Goal: Task Accomplishment & Management: Use online tool/utility

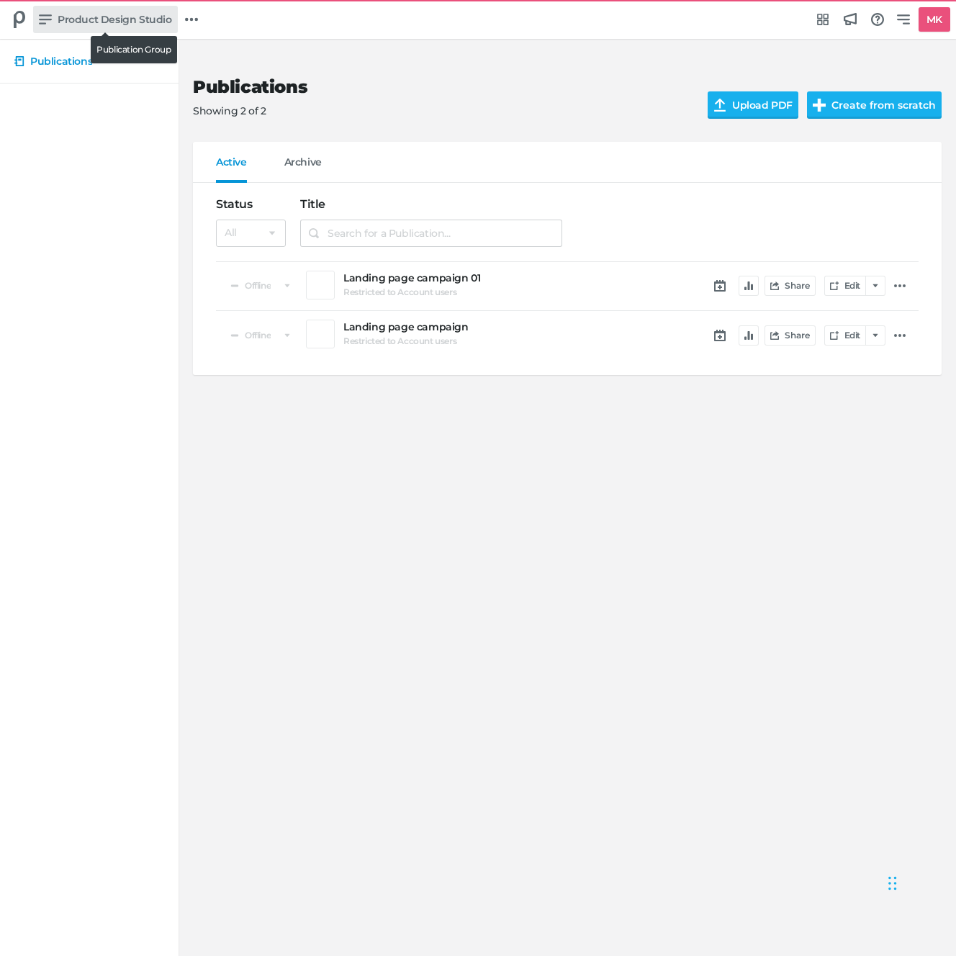
click at [87, 14] on span "Product Design Studio" at bounding box center [115, 20] width 114 height 16
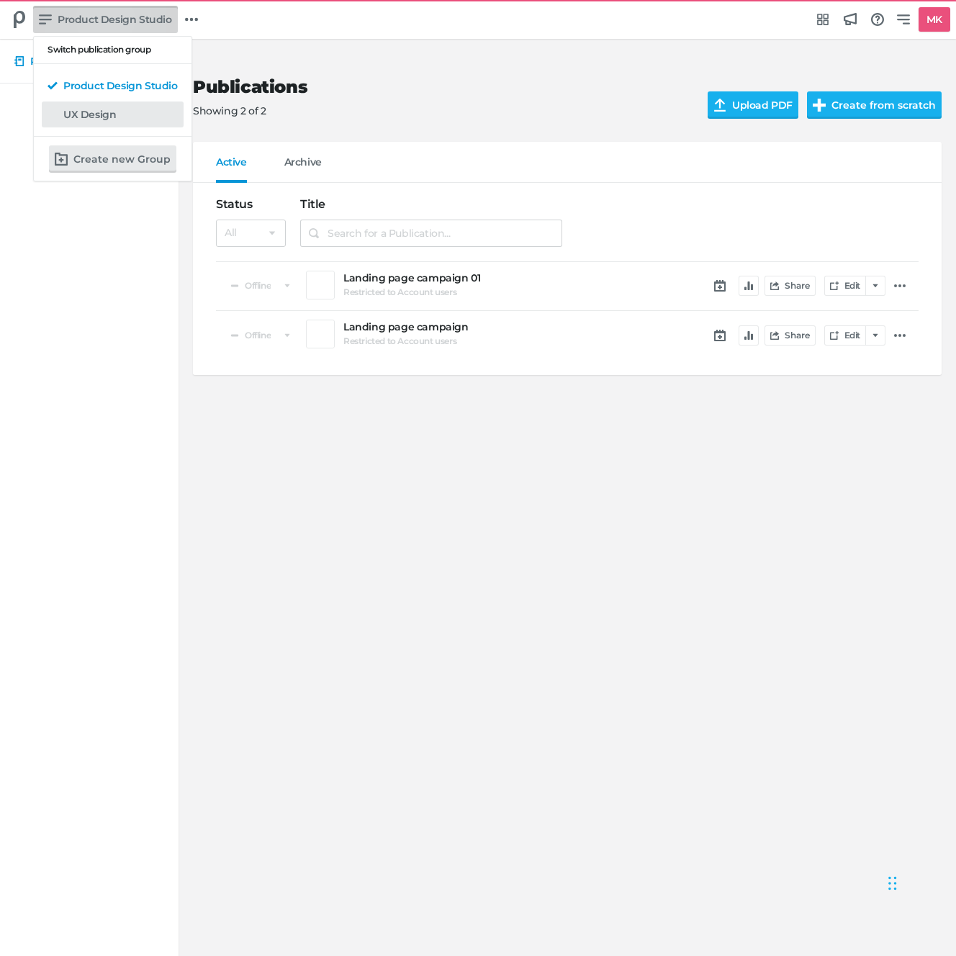
click at [96, 116] on h5 "UX Design" at bounding box center [89, 115] width 53 height 12
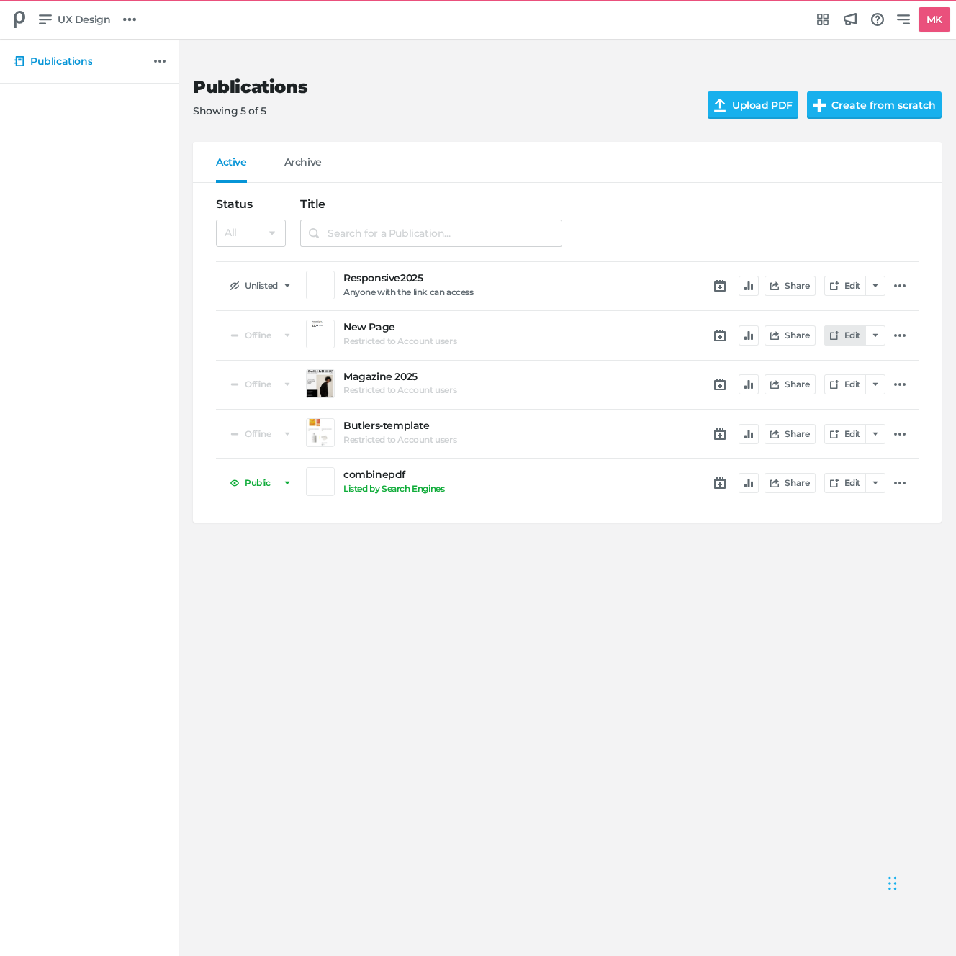
click at [840, 340] on link "Edit" at bounding box center [845, 335] width 42 height 20
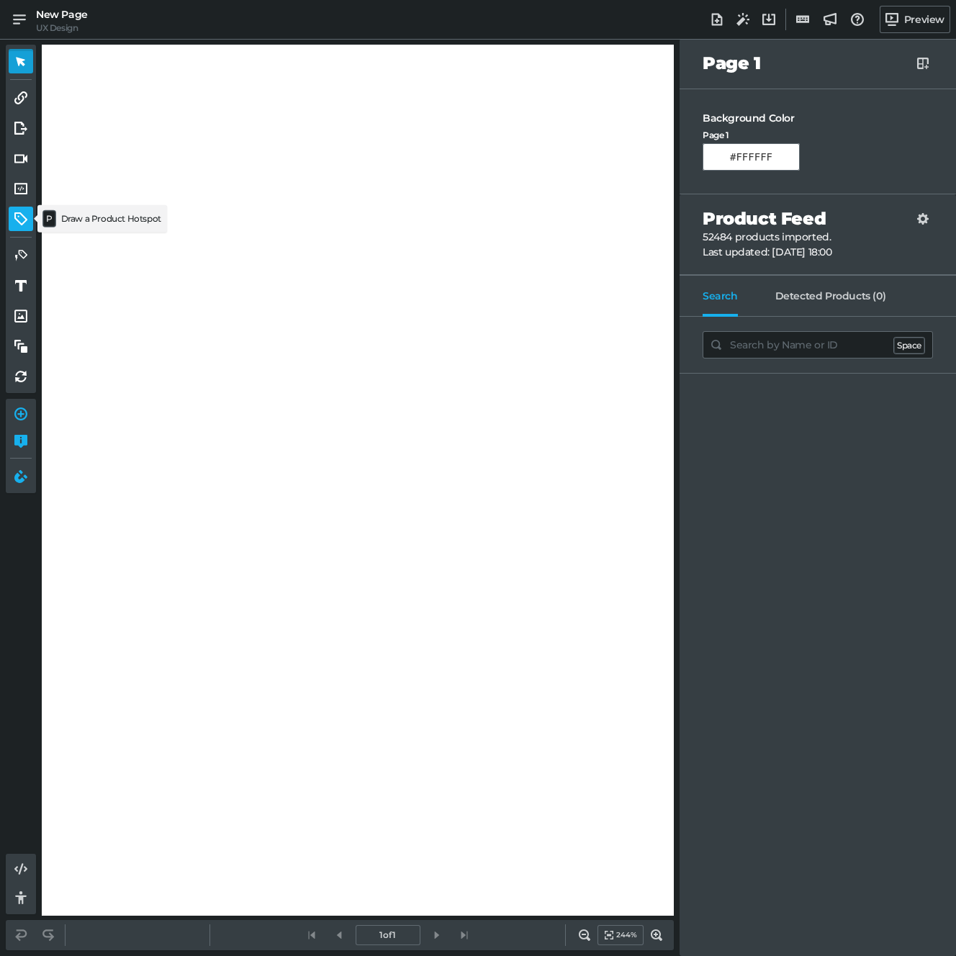
click at [14, 212] on link at bounding box center [21, 219] width 24 height 24
click at [25, 258] on icon at bounding box center [20, 255] width 13 height 13
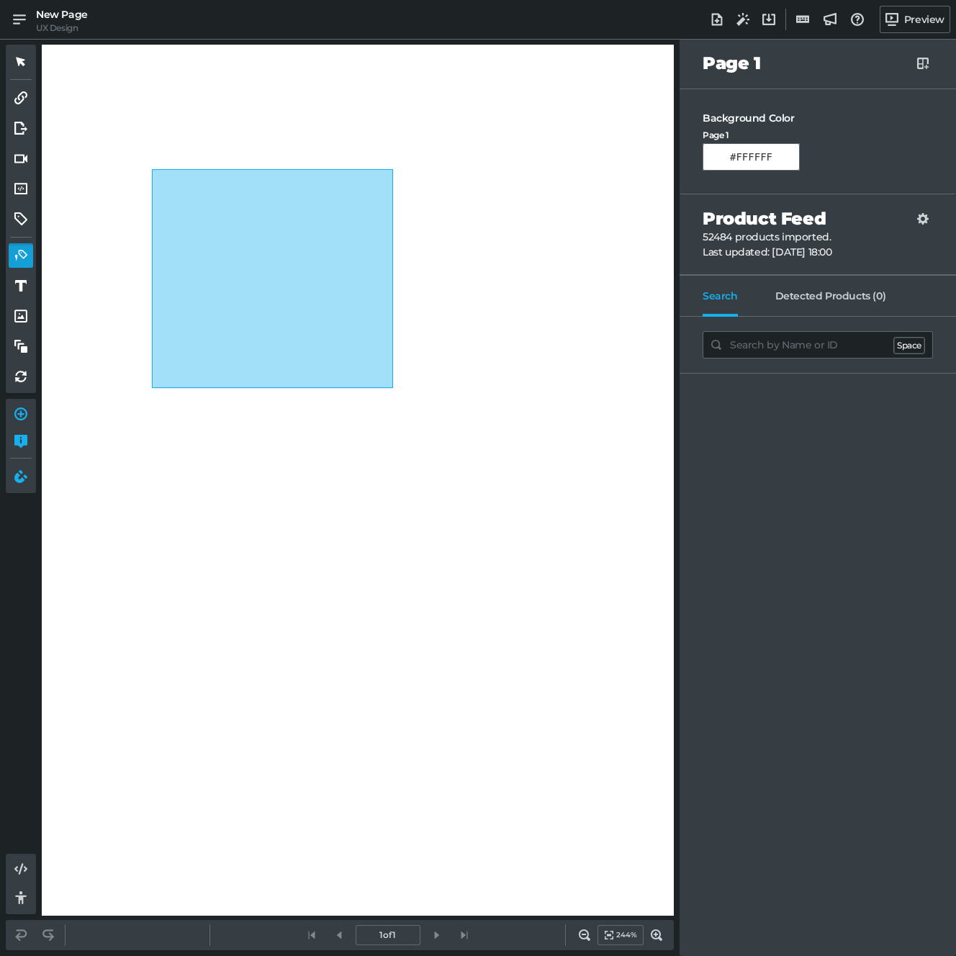
drag, startPoint x: 153, startPoint y: 171, endPoint x: 417, endPoint y: 398, distance: 348.0
click at [417, 398] on div at bounding box center [358, 747] width 632 height 1404
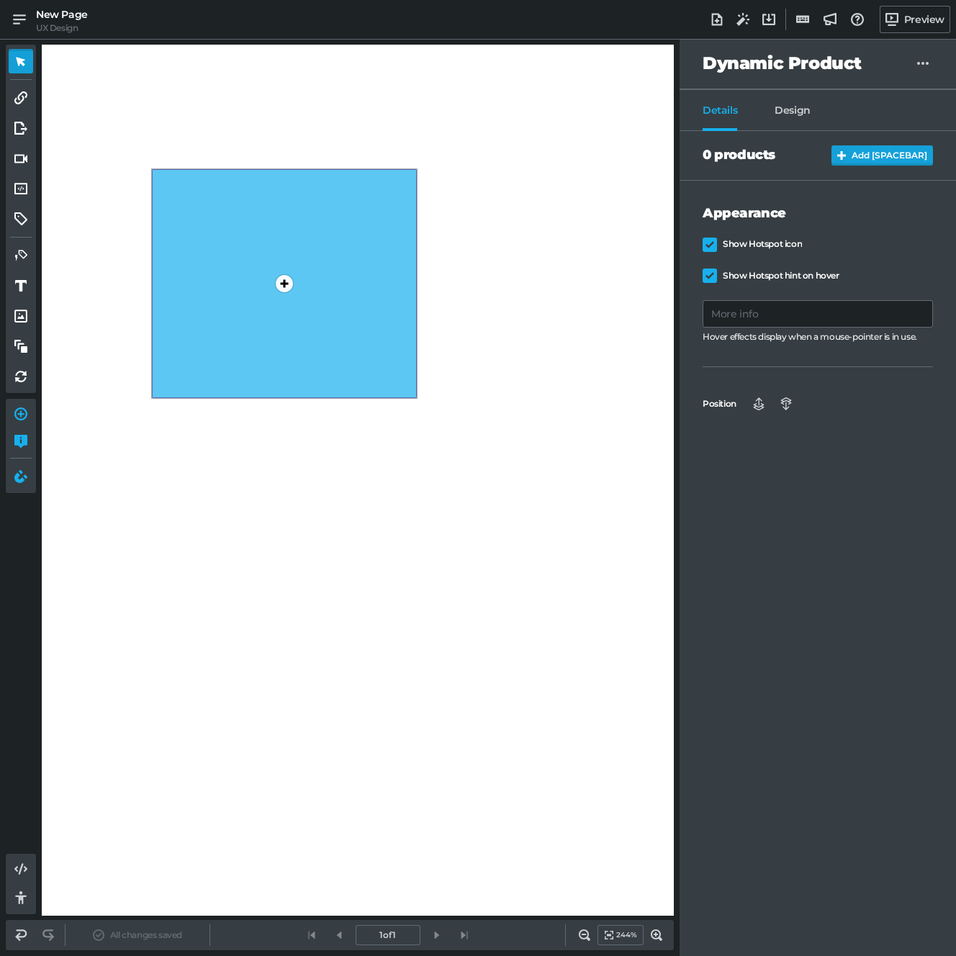
click at [863, 150] on button "Add [SPACEBAR]" at bounding box center [881, 155] width 101 height 20
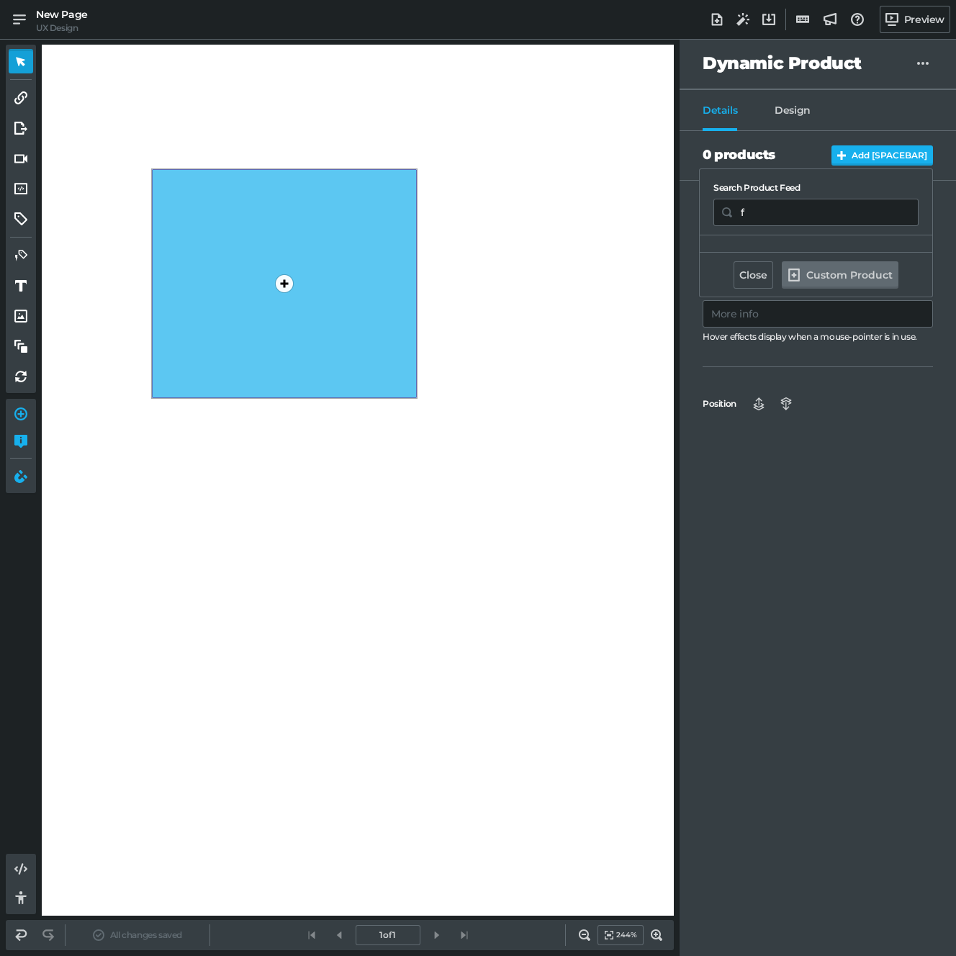
type input "fd"
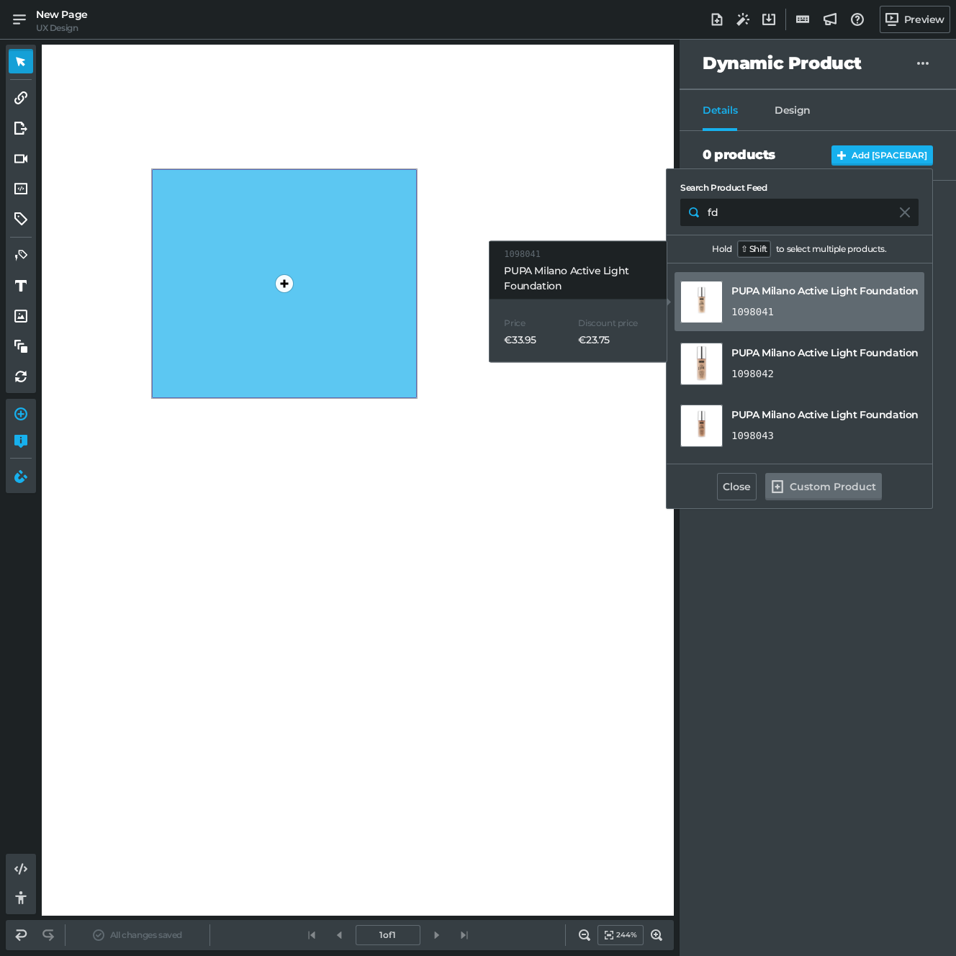
click at [731, 289] on link "PUPA Milano Active Light Foundation 1098041" at bounding box center [799, 301] width 250 height 59
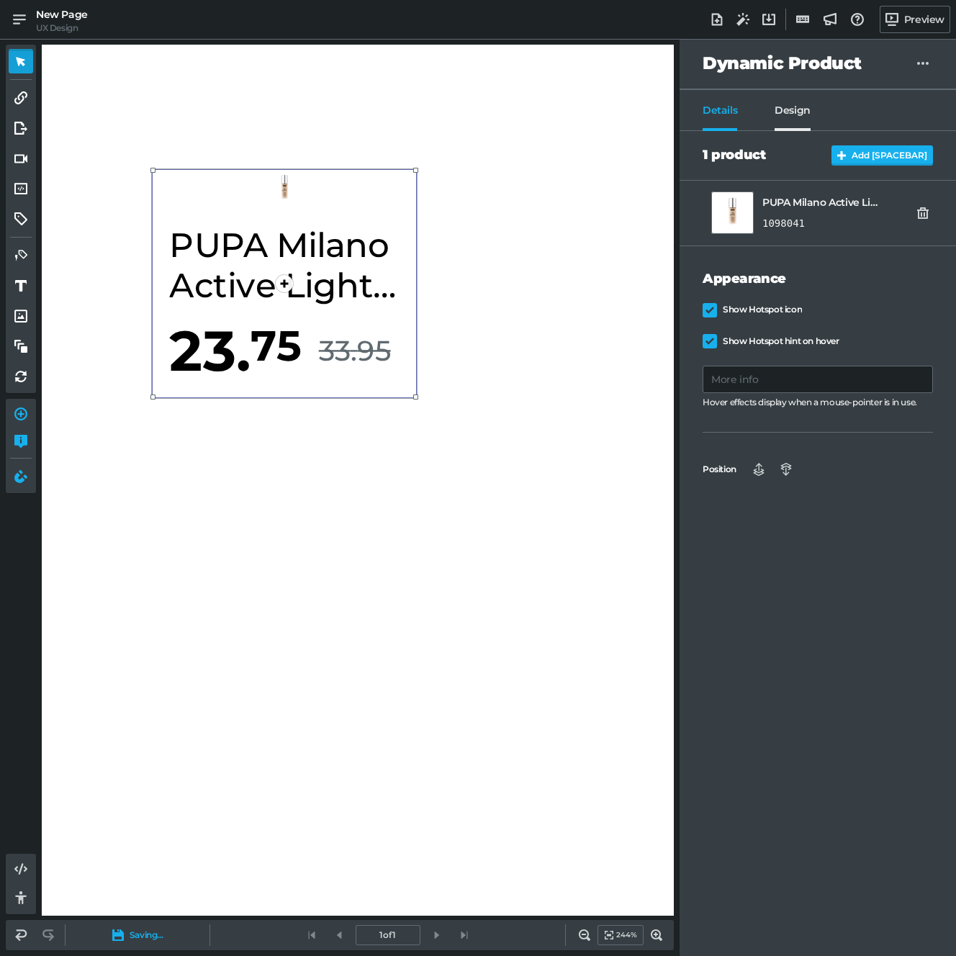
click at [803, 107] on span "Design" at bounding box center [792, 117] width 36 height 27
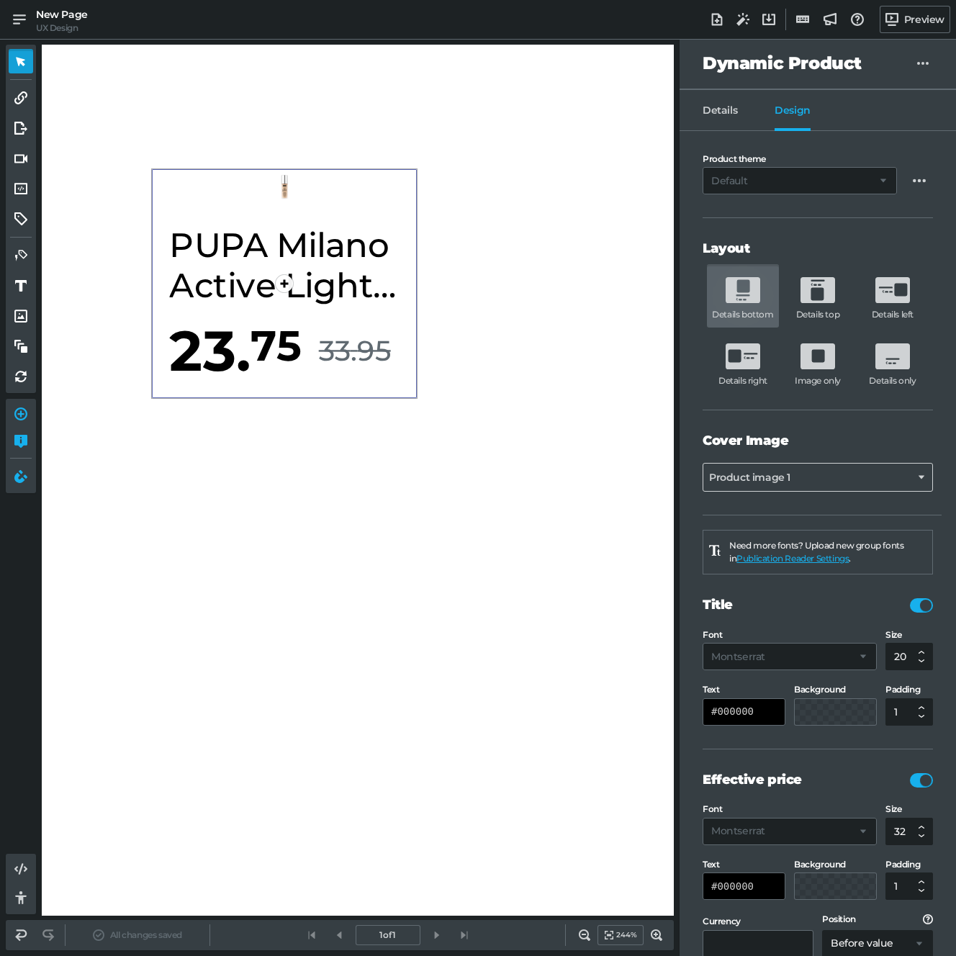
click at [204, 418] on div "1" at bounding box center [358, 747] width 632 height 1404
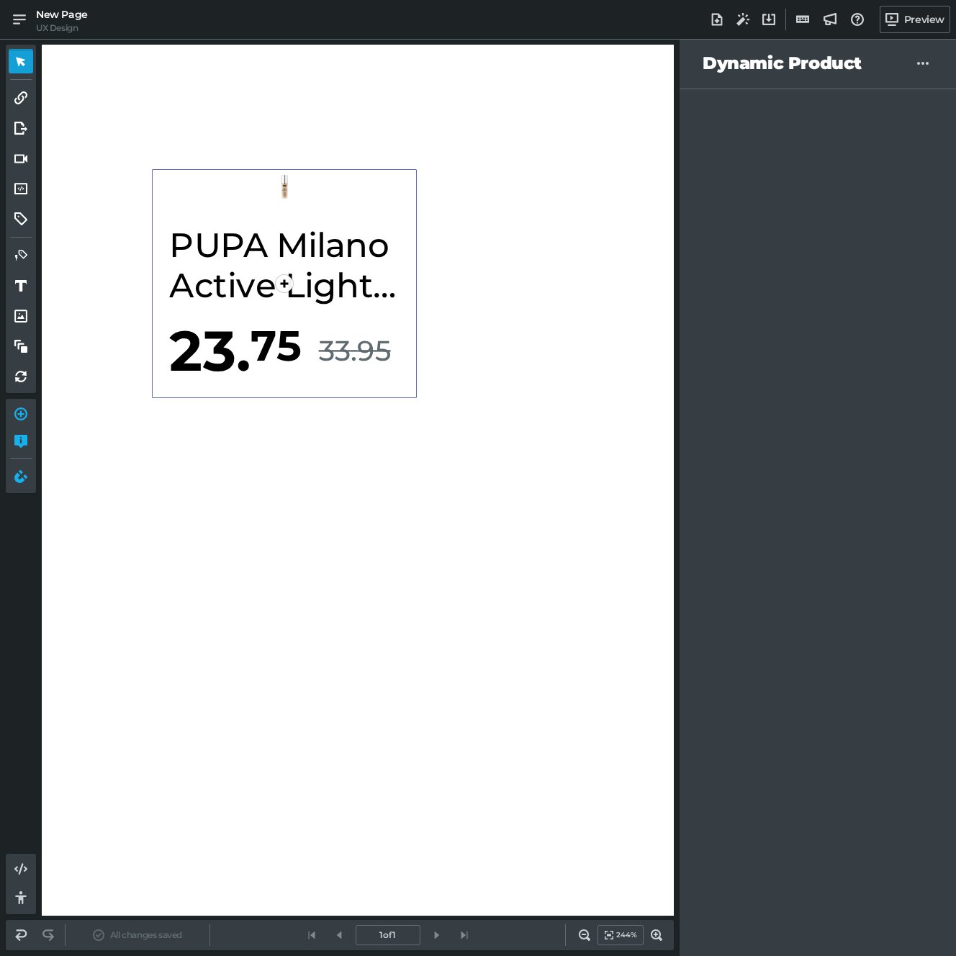
click at [198, 362] on div "1" at bounding box center [284, 283] width 265 height 229
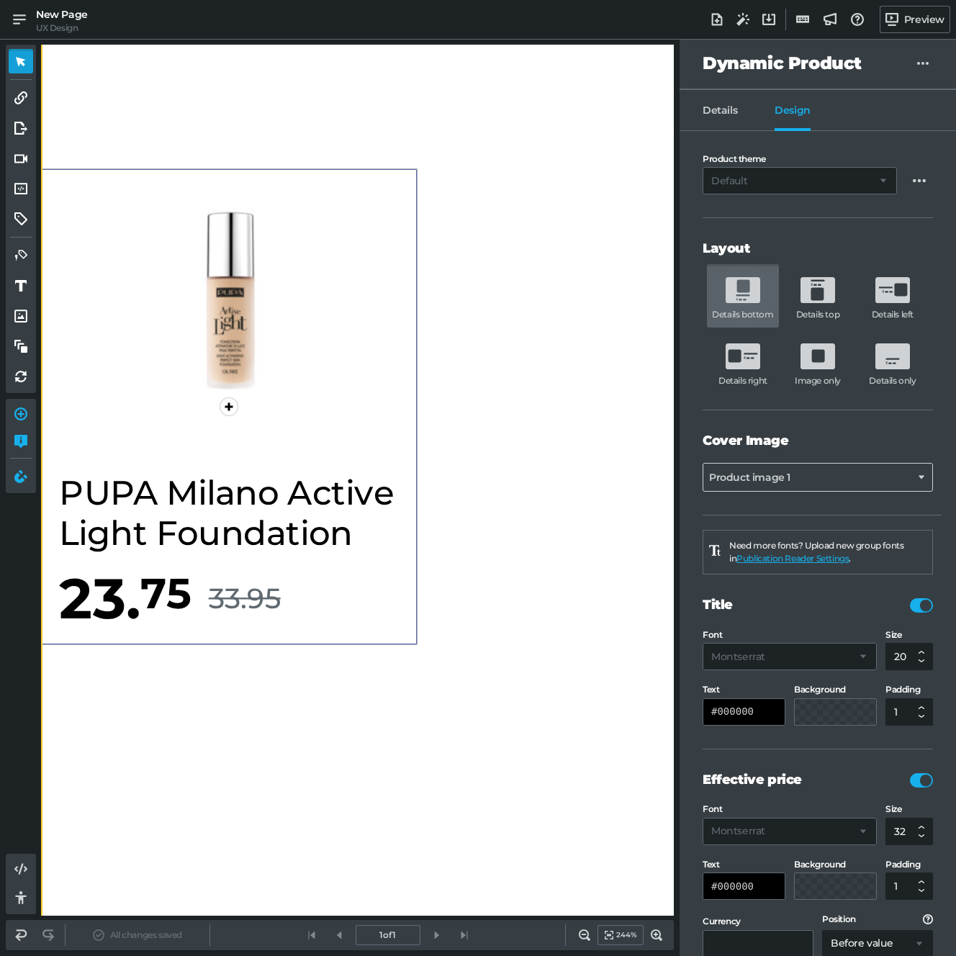
drag, startPoint x: 151, startPoint y: 398, endPoint x: -28, endPoint y: 661, distance: 318.0
click at [0, 0] on html "New Page UX Design Add new page BETA Auto-tag Product SKUs Import Hotspots from…" at bounding box center [478, 0] width 956 height 0
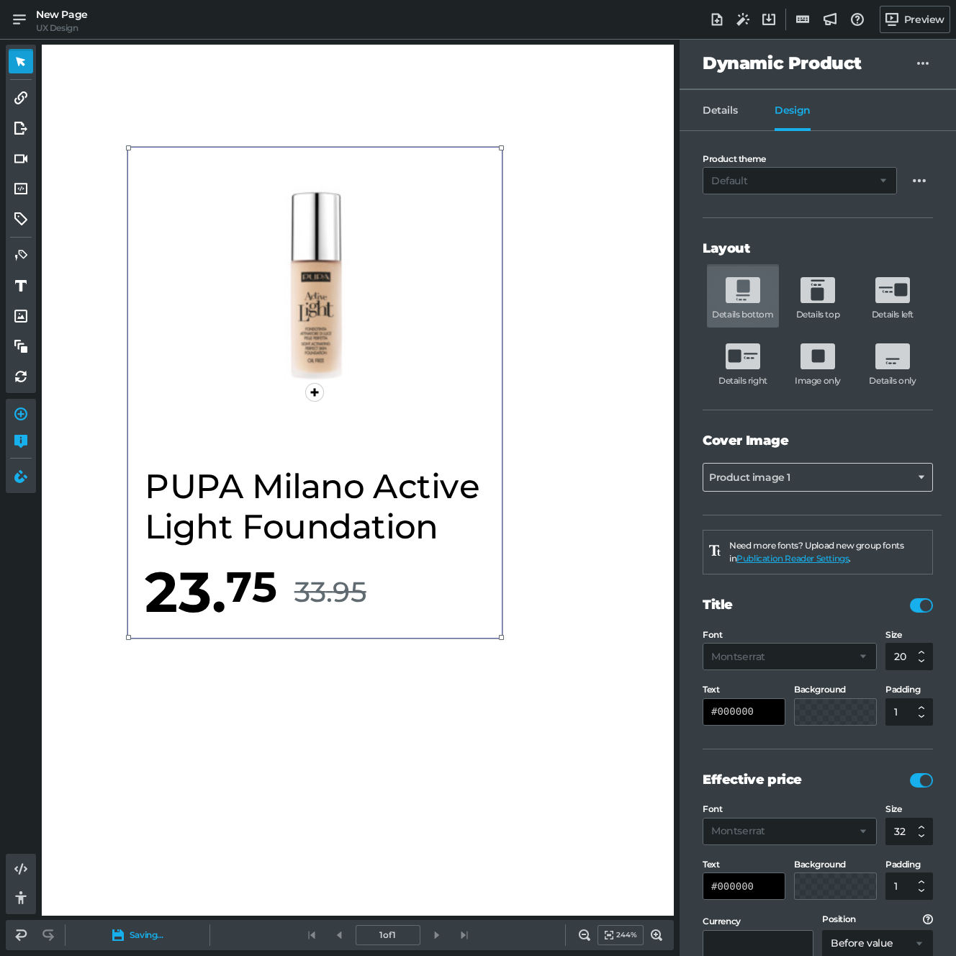
drag, startPoint x: 167, startPoint y: 495, endPoint x: 282, endPoint y: 446, distance: 125.1
click at [281, 446] on div "1" at bounding box center [314, 393] width 375 height 492
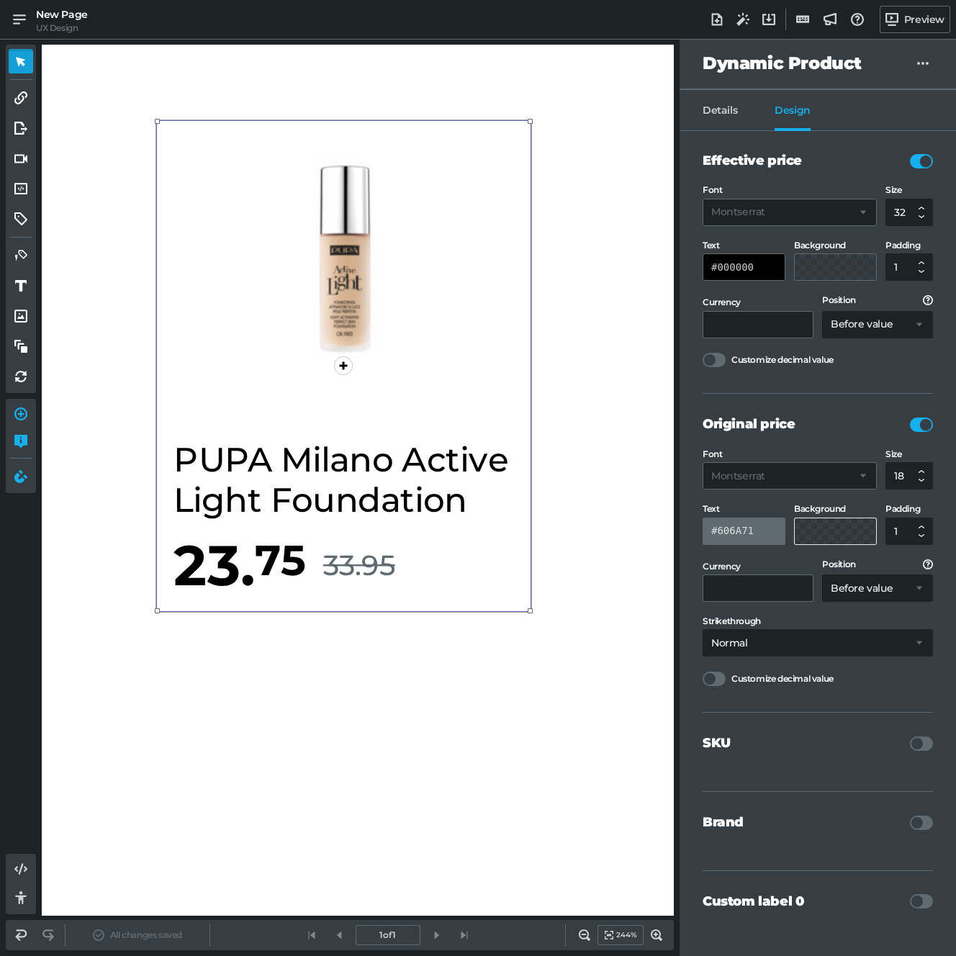
scroll to position [620, 0]
click at [804, 728] on div "SKU" at bounding box center [817, 750] width 230 height 79
click at [834, 751] on div "SKU" at bounding box center [817, 744] width 230 height 18
click at [911, 739] on div at bounding box center [921, 742] width 23 height 14
click at [910, 735] on input "checkbox" at bounding box center [910, 735] width 0 height 0
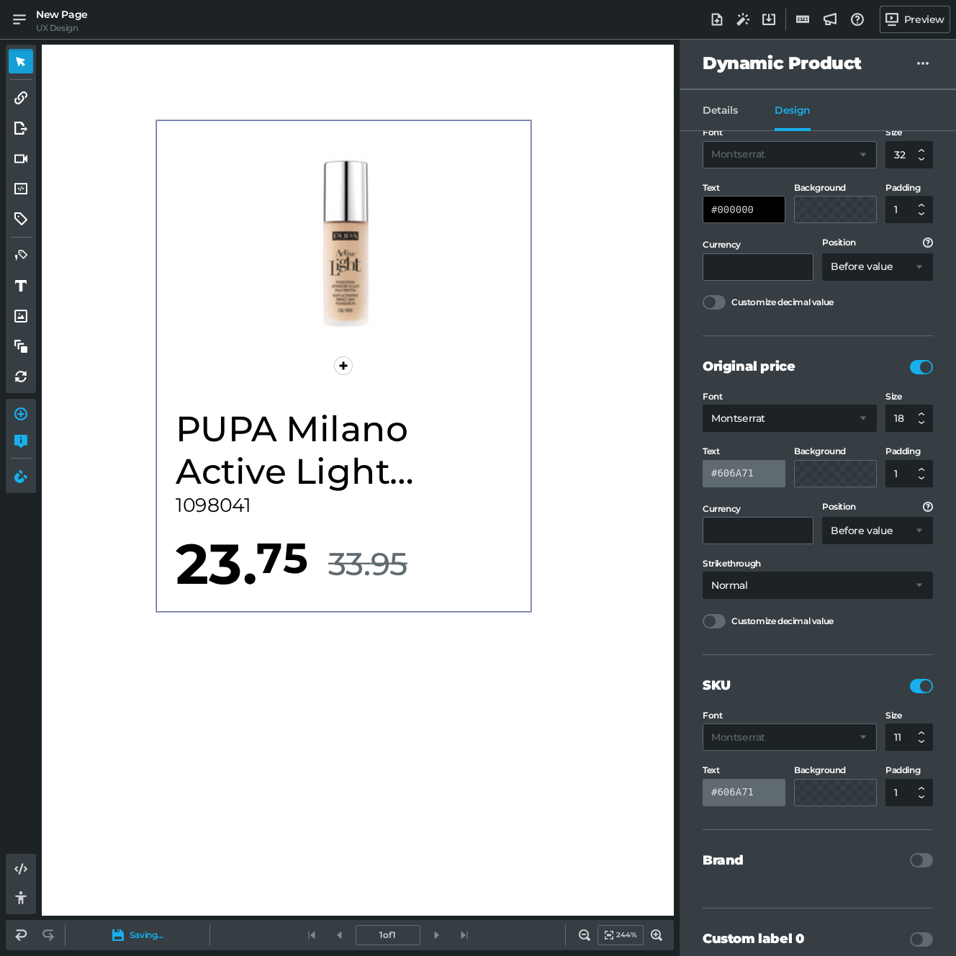
scroll to position [717, 0]
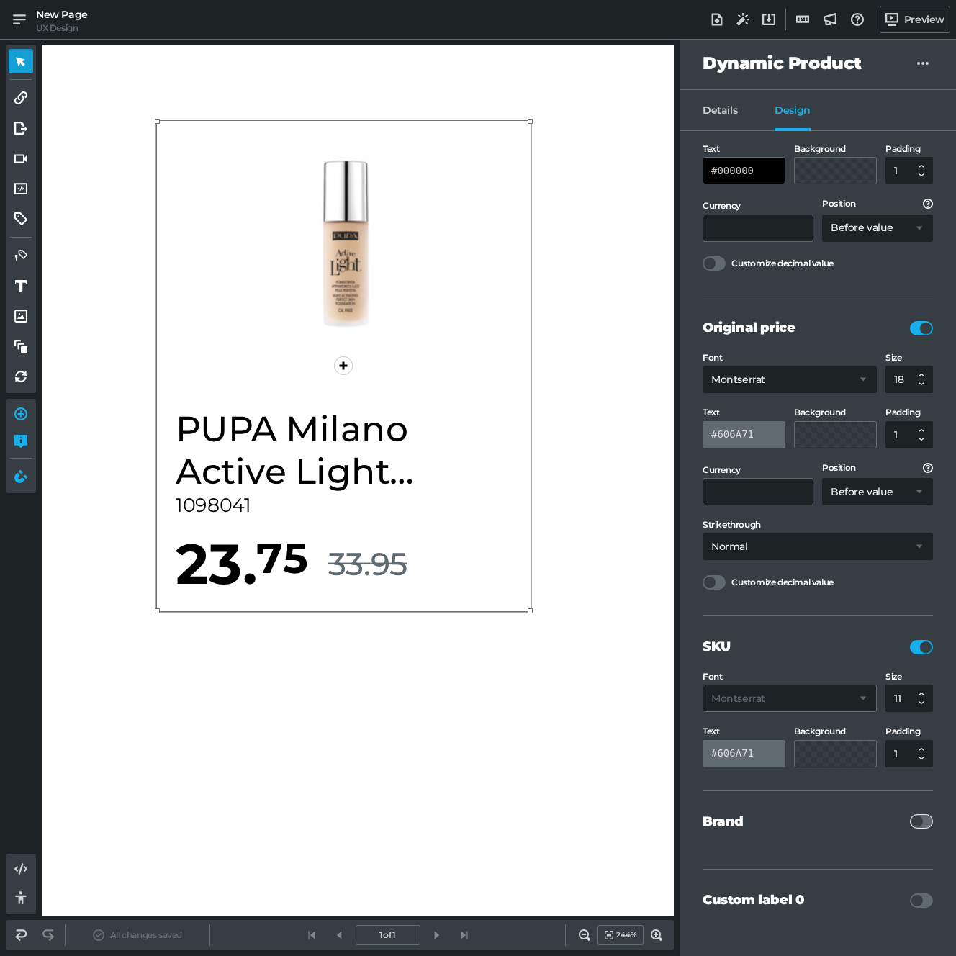
click at [918, 820] on div at bounding box center [921, 821] width 23 height 14
click at [910, 814] on input "checkbox" at bounding box center [910, 814] width 0 height 0
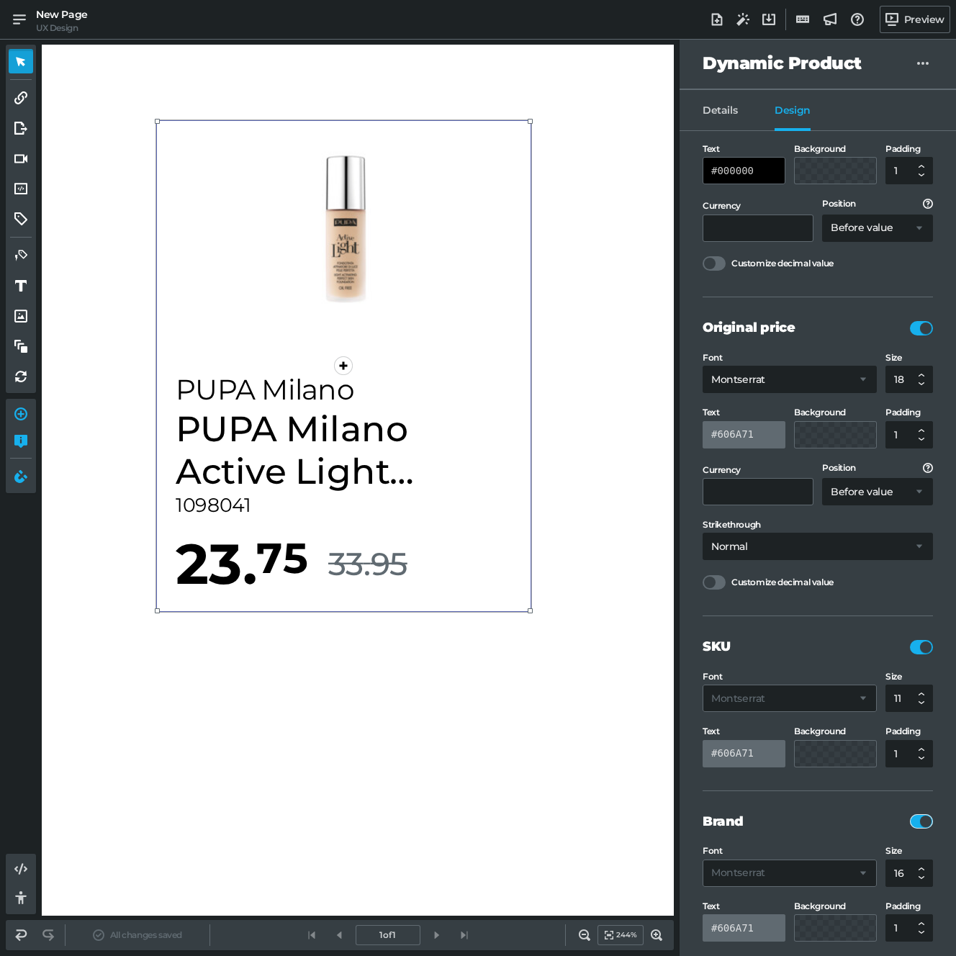
click at [915, 823] on div at bounding box center [921, 821] width 23 height 14
click at [910, 814] on input "checkbox" at bounding box center [910, 814] width 0 height 0
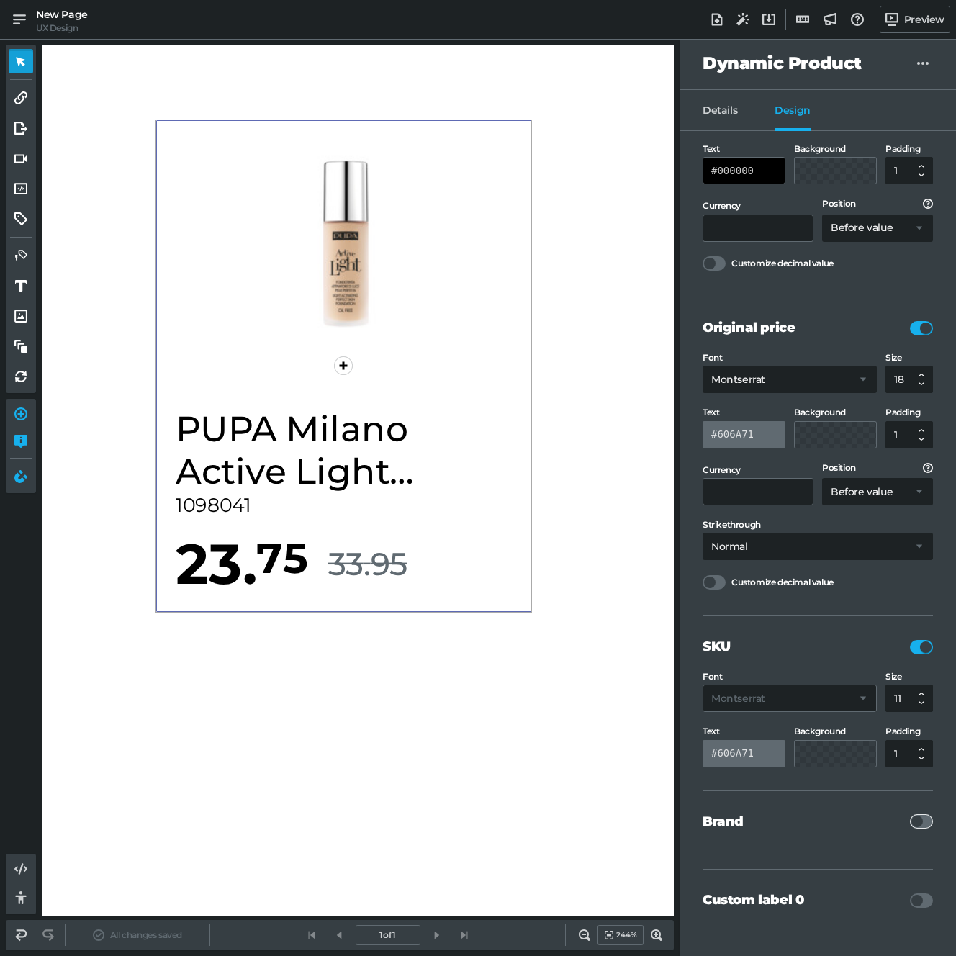
click at [915, 823] on div at bounding box center [921, 821] width 23 height 14
click at [910, 814] on input "checkbox" at bounding box center [910, 814] width 0 height 0
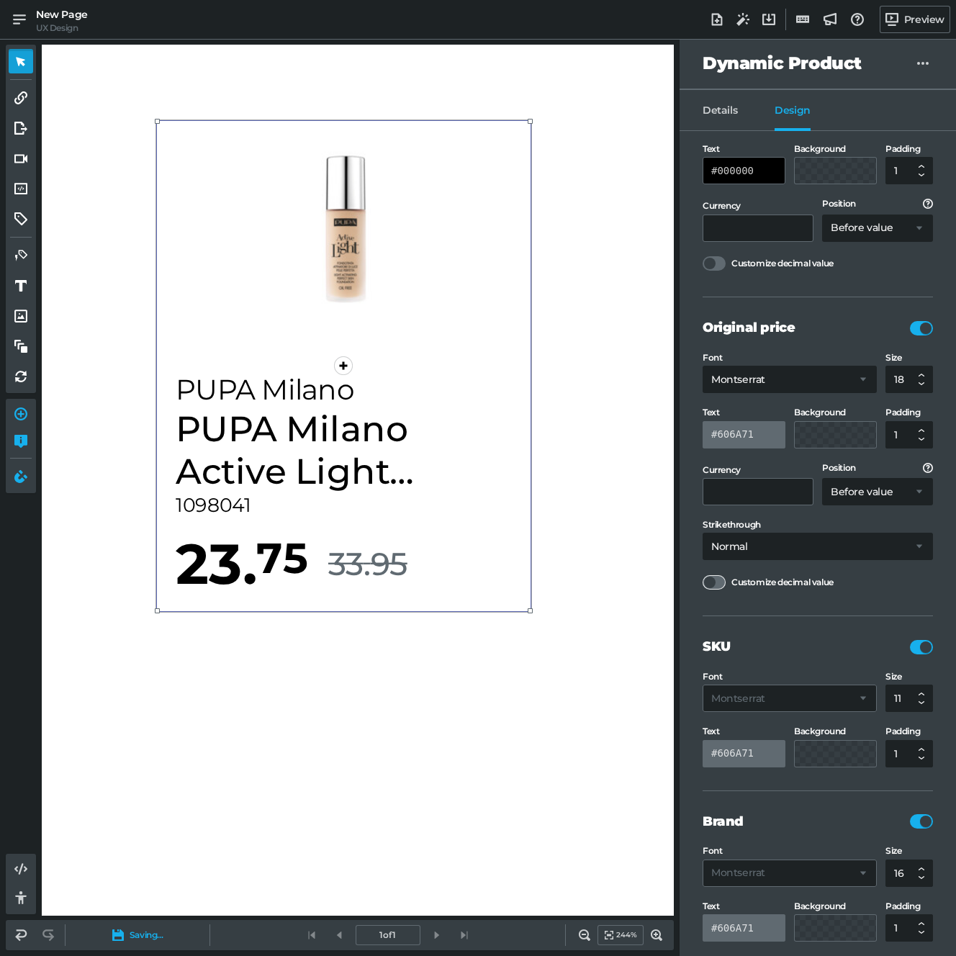
click at [710, 581] on div at bounding box center [713, 582] width 23 height 14
click at [702, 574] on input "Customize decimal value" at bounding box center [702, 574] width 0 height 0
select select "inline"
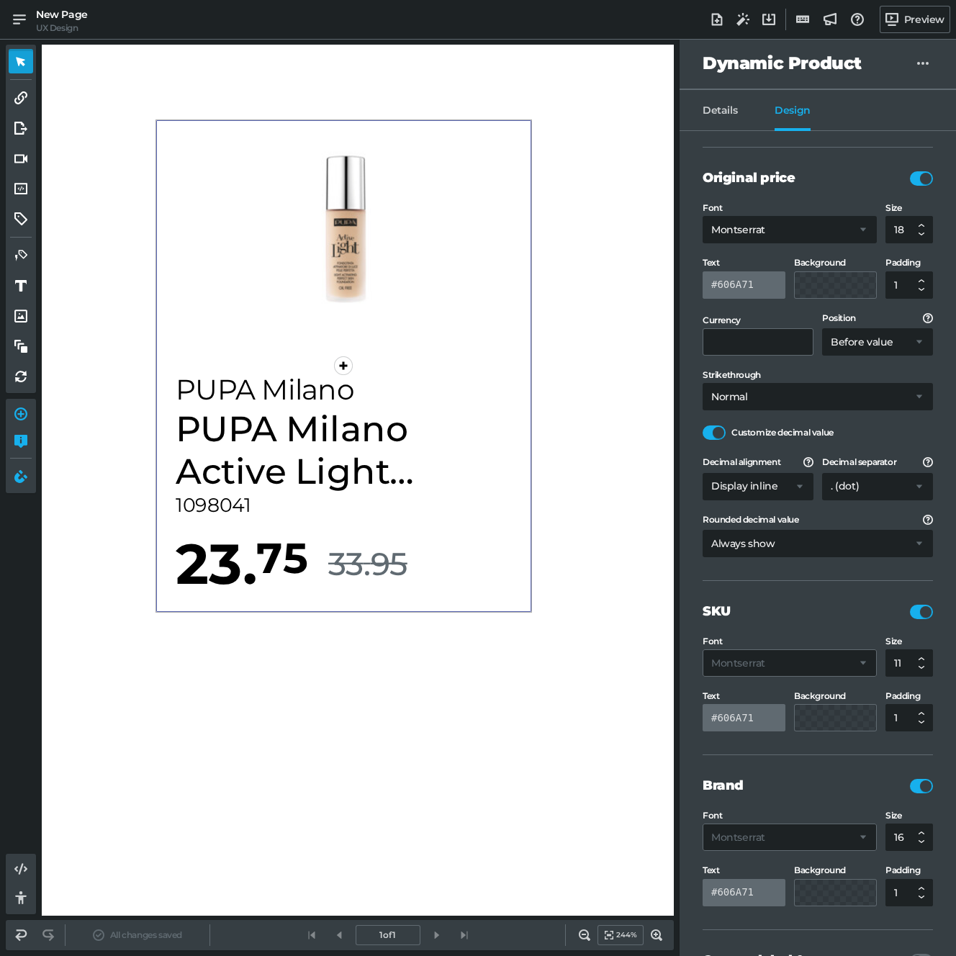
scroll to position [928, 0]
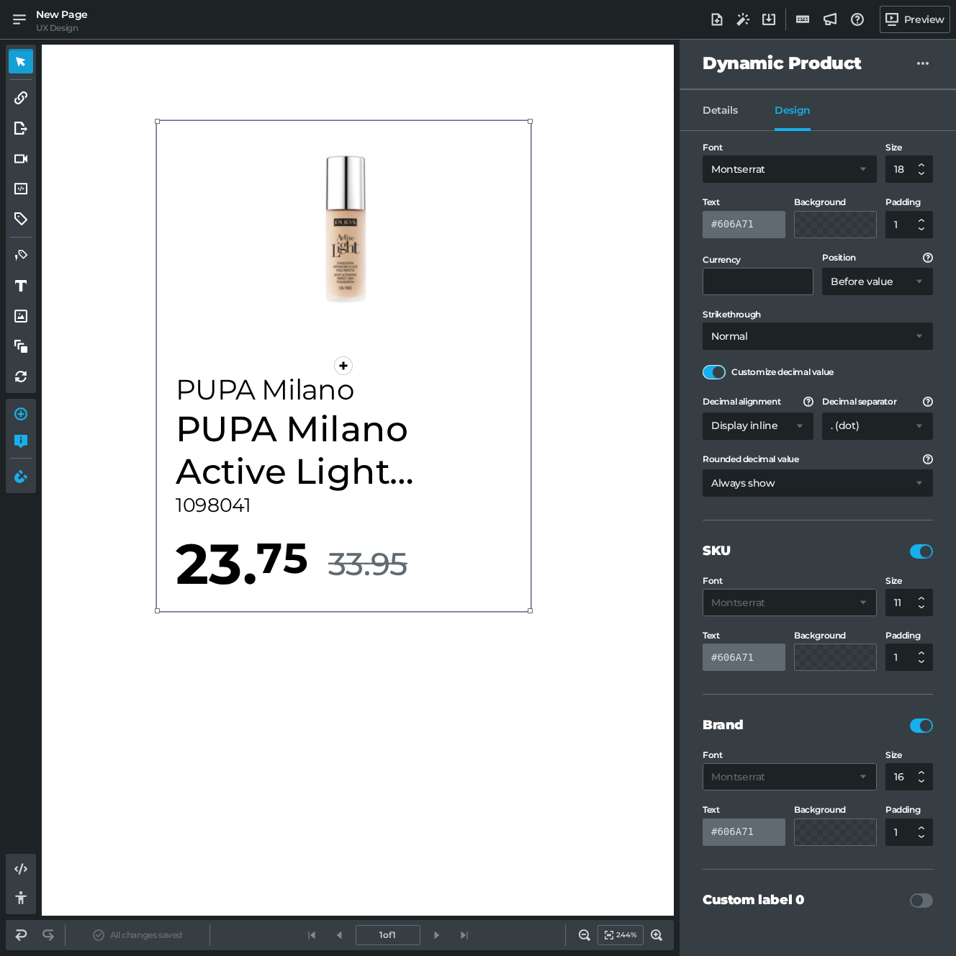
click at [719, 376] on div at bounding box center [713, 372] width 23 height 14
click at [702, 364] on input "Customize decimal value" at bounding box center [702, 364] width 0 height 0
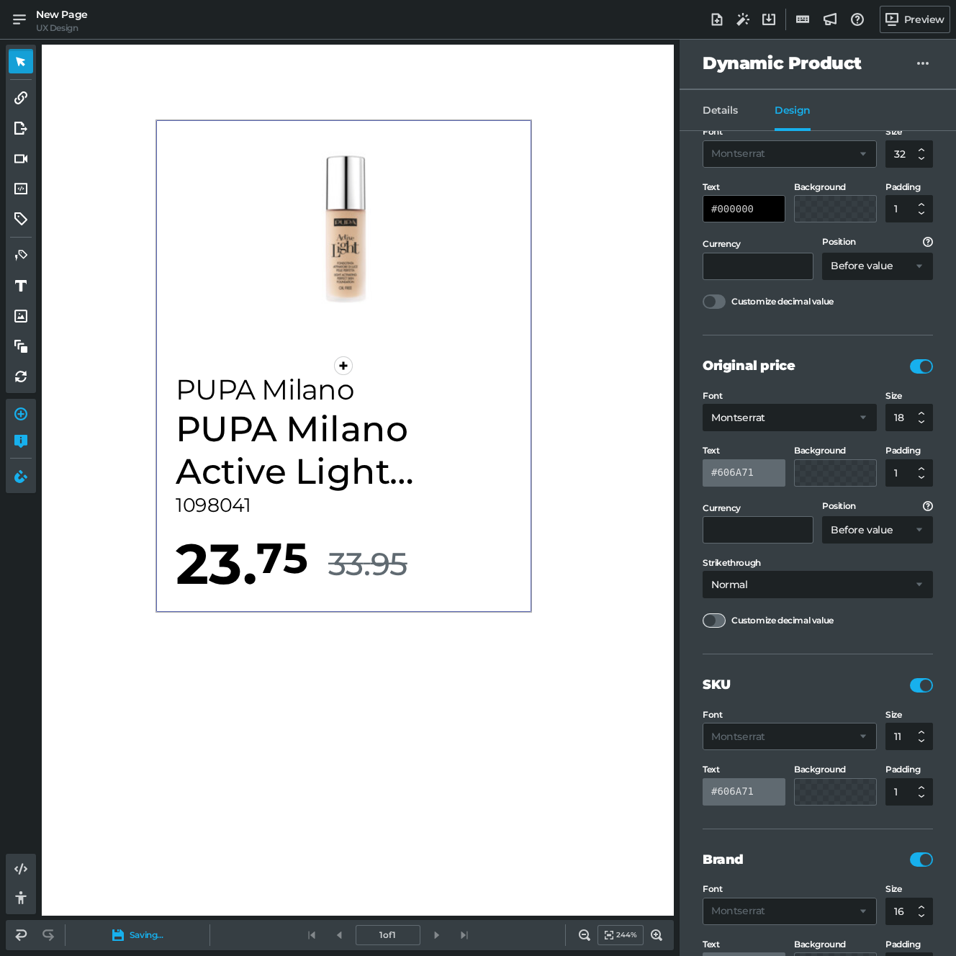
scroll to position [672, 0]
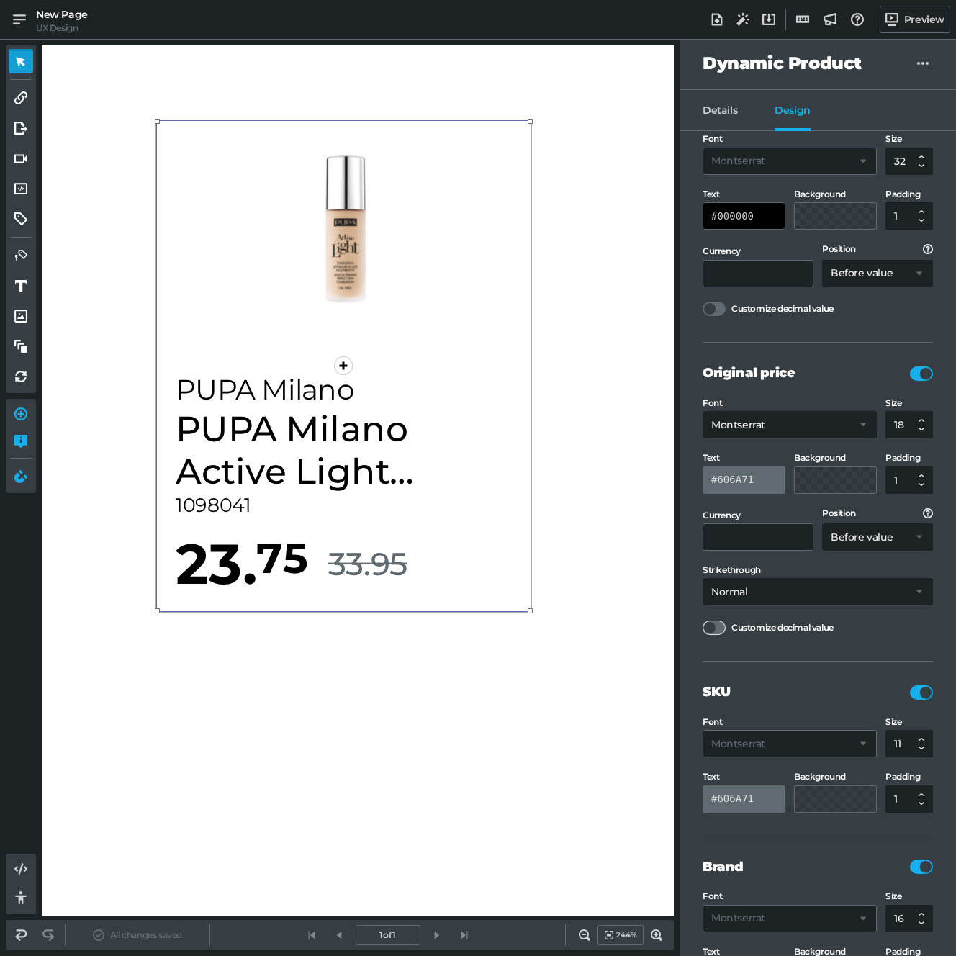
click at [716, 628] on div at bounding box center [713, 627] width 23 height 14
click at [702, 620] on input "Customize decimal value" at bounding box center [702, 620] width 0 height 0
select select "inline"
